Goal: Information Seeking & Learning: Learn about a topic

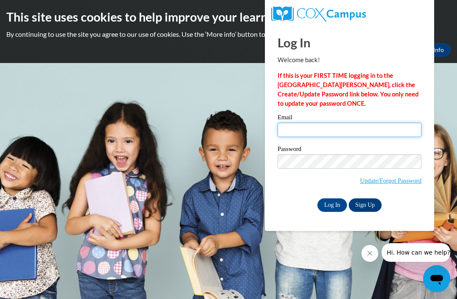
click at [372, 130] on input "Email" at bounding box center [350, 130] width 144 height 14
type input "[EMAIL_ADDRESS][DOMAIN_NAME]"
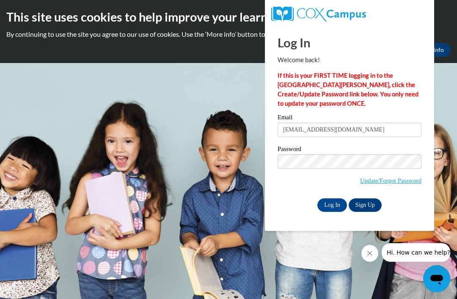
click at [332, 205] on input "Log In" at bounding box center [332, 206] width 30 height 14
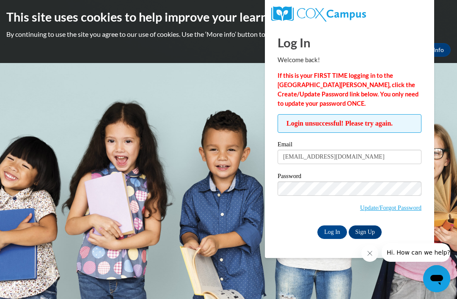
click at [243, 226] on body "This site uses cookies to help improve your learning experience. By continuing …" at bounding box center [228, 149] width 457 height 299
click at [350, 151] on input "nmccowan@ctcheadstart.com" at bounding box center [350, 157] width 144 height 14
type input "nakeylatownsend@yahoo.com"
click at [327, 234] on input "Log In" at bounding box center [332, 233] width 30 height 14
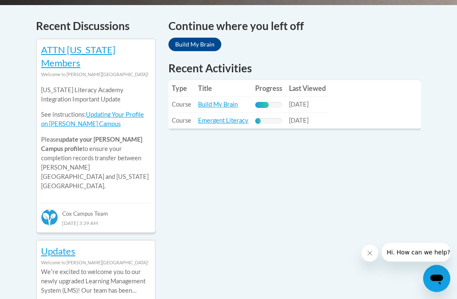
scroll to position [364, 0]
click at [218, 106] on link "Build My Brain" at bounding box center [218, 104] width 40 height 7
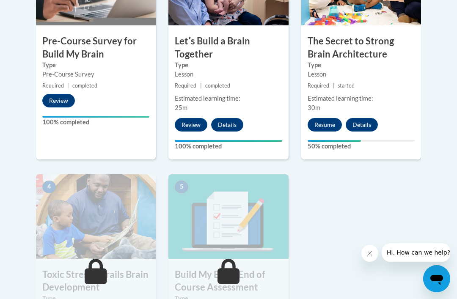
scroll to position [342, 0]
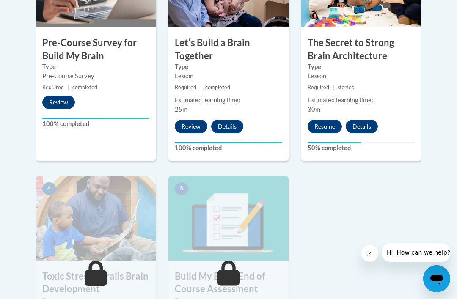
click at [325, 130] on button "Resume" at bounding box center [325, 127] width 34 height 14
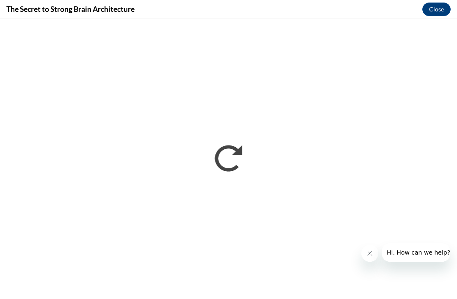
scroll to position [0, 0]
click at [439, 15] on button "Close" at bounding box center [436, 10] width 28 height 14
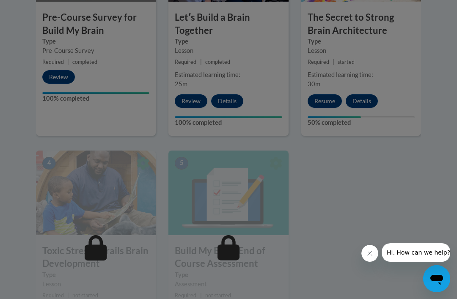
click at [384, 179] on div at bounding box center [228, 149] width 457 height 299
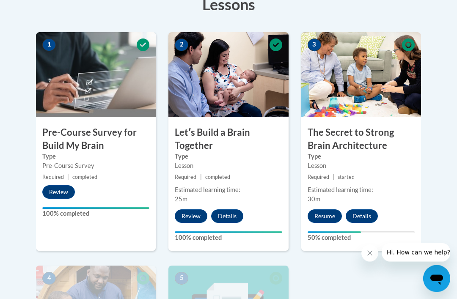
click at [325, 217] on button "Resume" at bounding box center [325, 217] width 34 height 14
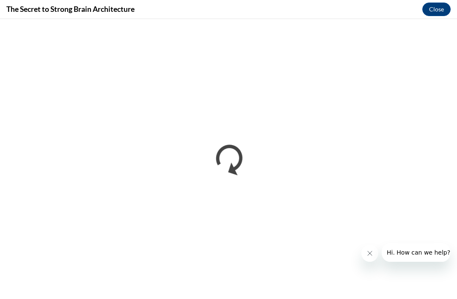
click at [438, 14] on button "Close" at bounding box center [436, 10] width 28 height 14
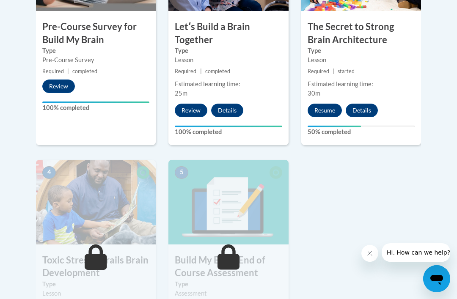
scroll to position [359, 0]
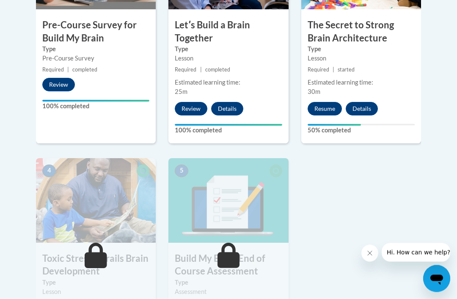
click at [323, 114] on button "Resume" at bounding box center [325, 109] width 34 height 14
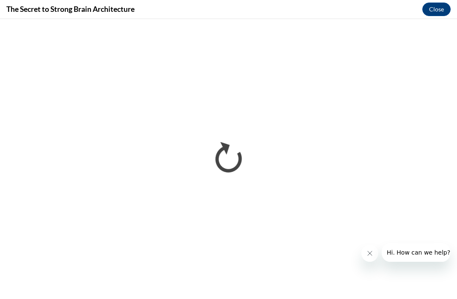
scroll to position [0, 0]
click at [370, 257] on button "Close message from company" at bounding box center [369, 253] width 17 height 17
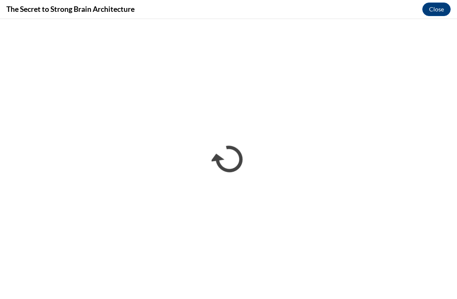
click at [436, 14] on button "Close" at bounding box center [436, 10] width 28 height 14
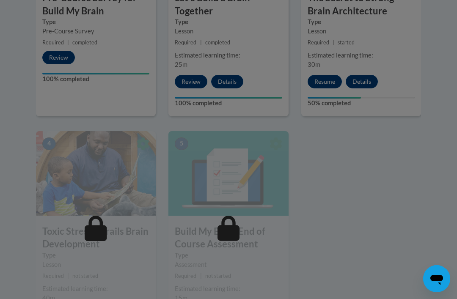
click at [366, 218] on div at bounding box center [228, 149] width 457 height 299
click at [356, 212] on div at bounding box center [228, 149] width 457 height 299
click at [124, 225] on div at bounding box center [228, 149] width 457 height 299
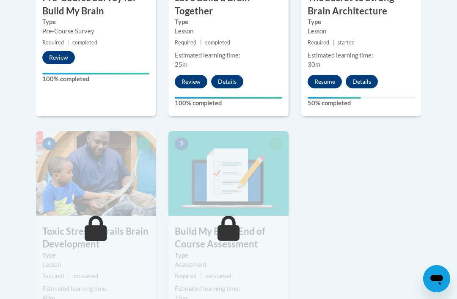
click at [127, 219] on div "4 Toxic Stress Derails Brain Development Type Lesson Required | not started Est…" at bounding box center [96, 221] width 120 height 181
click at [122, 234] on h3 "Toxic Stress Derails Brain Development" at bounding box center [96, 238] width 120 height 26
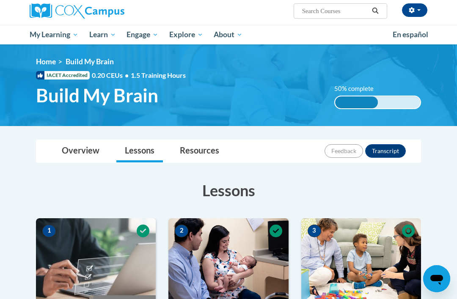
scroll to position [66, 0]
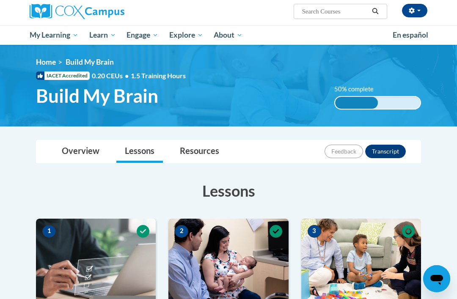
click at [202, 150] on link "Resources" at bounding box center [199, 152] width 56 height 22
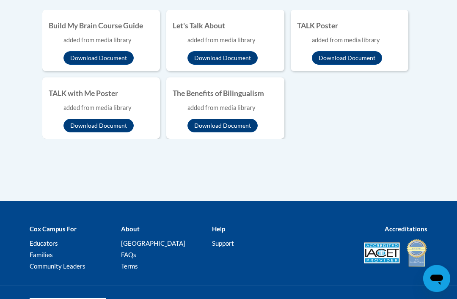
scroll to position [275, 0]
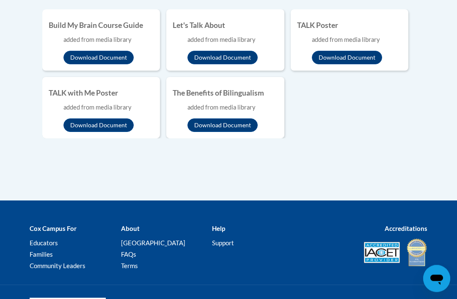
click at [228, 61] on button "Download Document" at bounding box center [223, 58] width 70 height 14
